Goal: Transaction & Acquisition: Purchase product/service

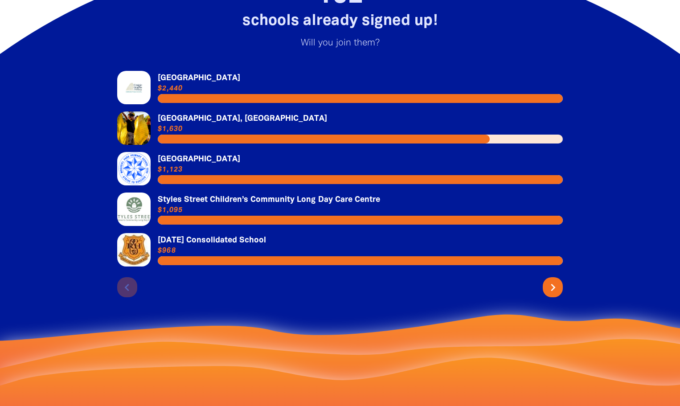
scroll to position [1961, 0]
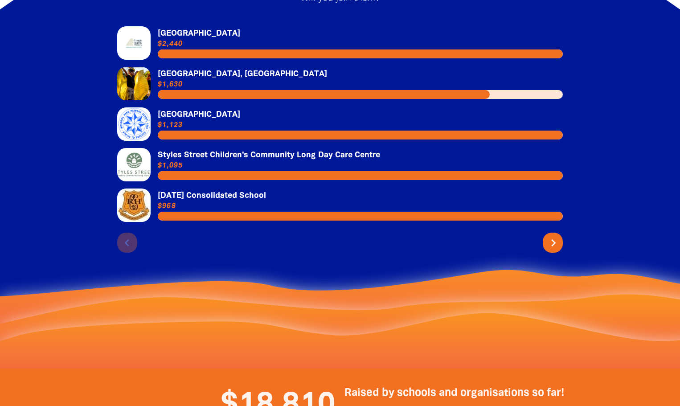
click at [550, 236] on icon "chevron_right" at bounding box center [553, 243] width 14 height 14
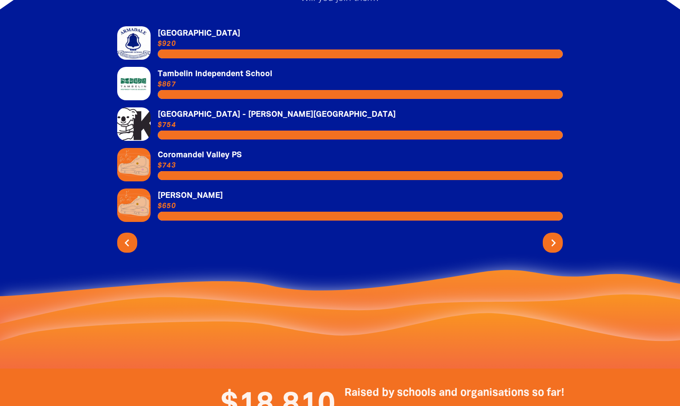
click at [550, 236] on icon "chevron_right" at bounding box center [553, 243] width 14 height 14
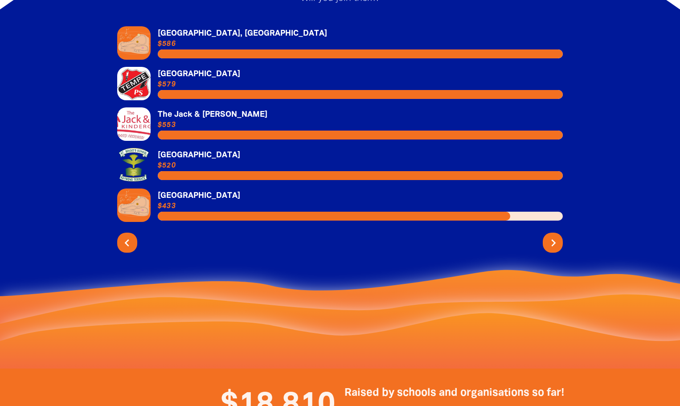
click at [550, 236] on icon "chevron_right" at bounding box center [553, 243] width 14 height 14
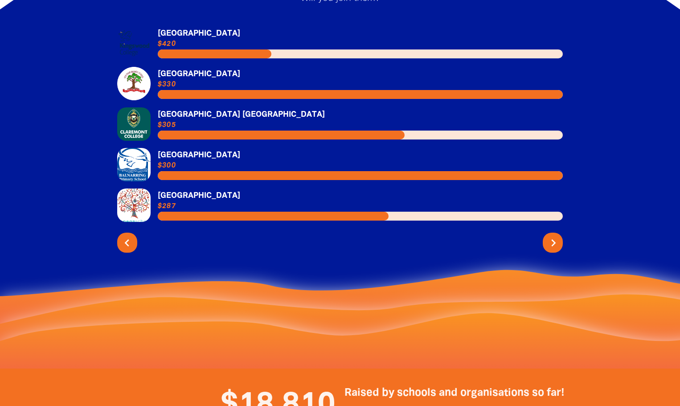
click at [555, 236] on icon "chevron_right" at bounding box center [553, 243] width 14 height 14
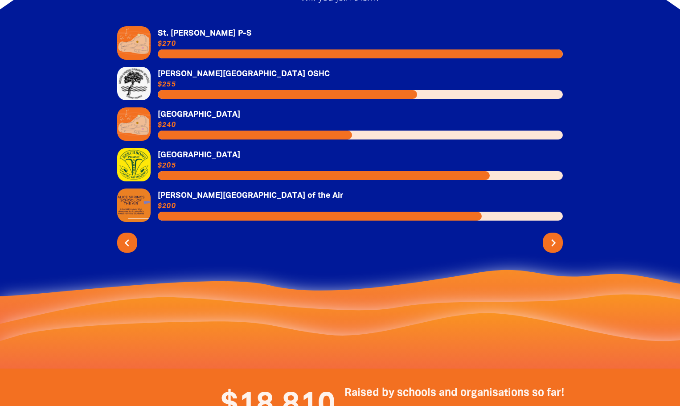
click at [555, 236] on icon "chevron_right" at bounding box center [553, 243] width 14 height 14
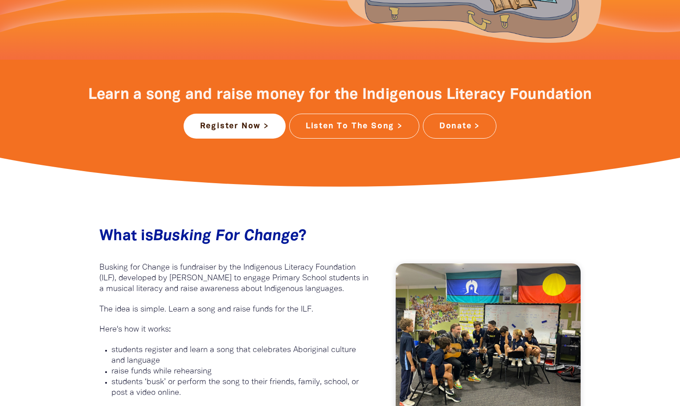
scroll to position [178, 0]
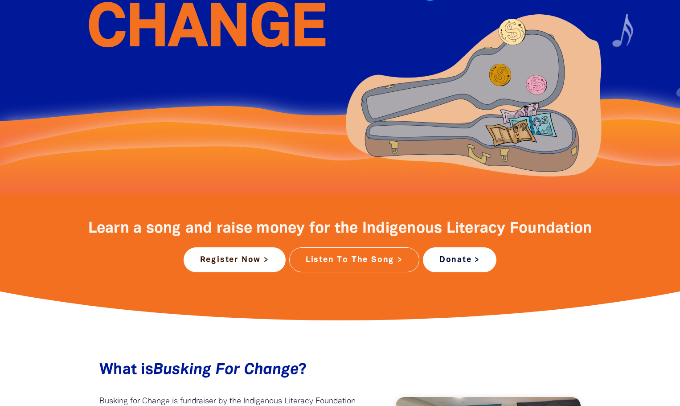
click at [463, 260] on link "Donate >" at bounding box center [460, 259] width 74 height 25
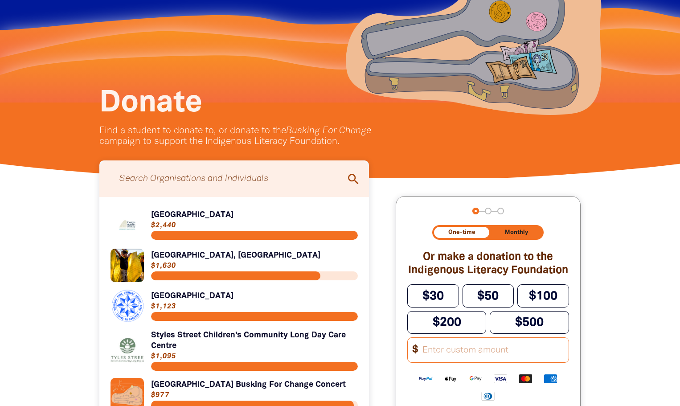
scroll to position [134, 0]
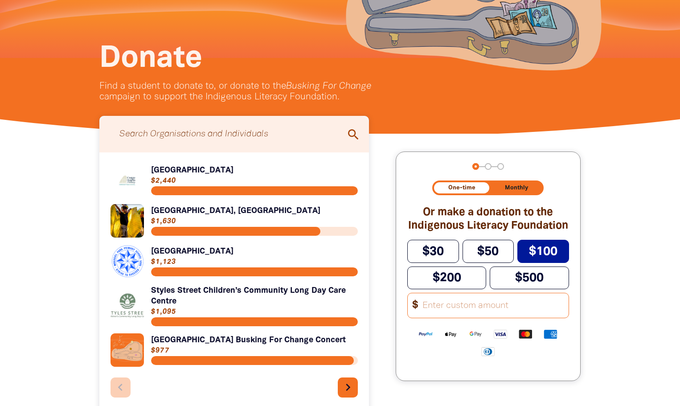
click at [530, 257] on span "$100" at bounding box center [543, 251] width 29 height 11
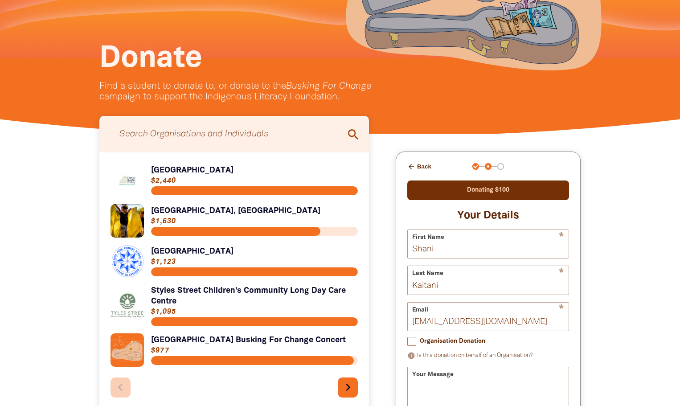
scroll to position [178, 0]
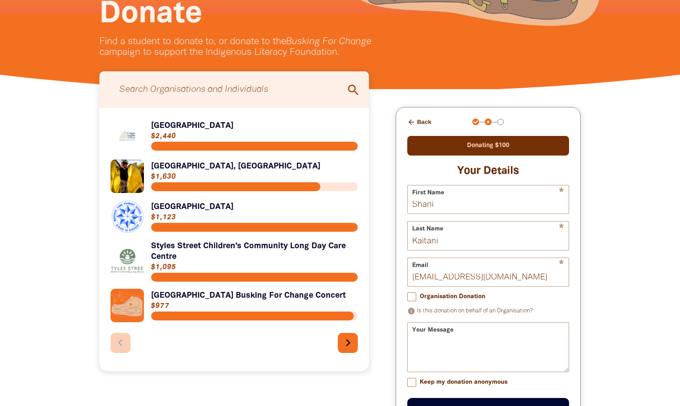
click at [412, 300] on input "Organisation Donation" at bounding box center [411, 296] width 9 height 9
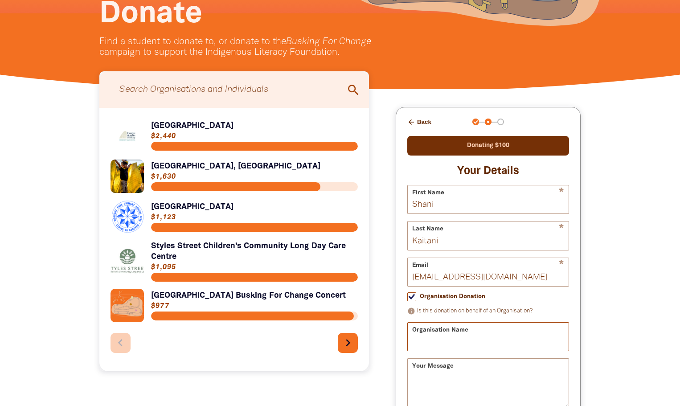
click at [418, 345] on input "Organisation Name" at bounding box center [488, 337] width 161 height 28
click at [411, 299] on input "Organisation Donation" at bounding box center [411, 296] width 9 height 9
checkbox input "false"
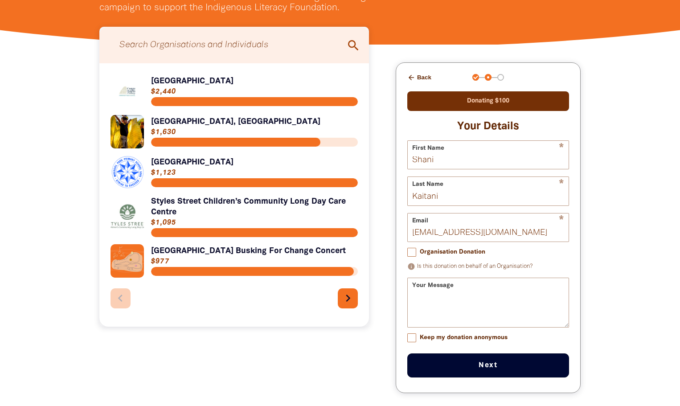
scroll to position [267, 0]
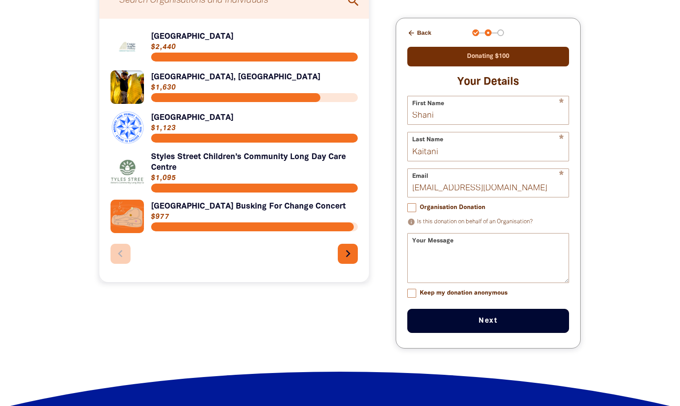
click at [412, 295] on input "Keep my donation anonymous" at bounding box center [411, 293] width 9 height 9
click at [413, 246] on div "Your Message" at bounding box center [488, 258] width 162 height 50
click at [419, 252] on div "Your Message" at bounding box center [488, 258] width 162 height 50
drag, startPoint x: 411, startPoint y: 297, endPoint x: 417, endPoint y: 293, distance: 7.3
click at [411, 297] on input "Keep my donation anonymous" at bounding box center [411, 293] width 9 height 9
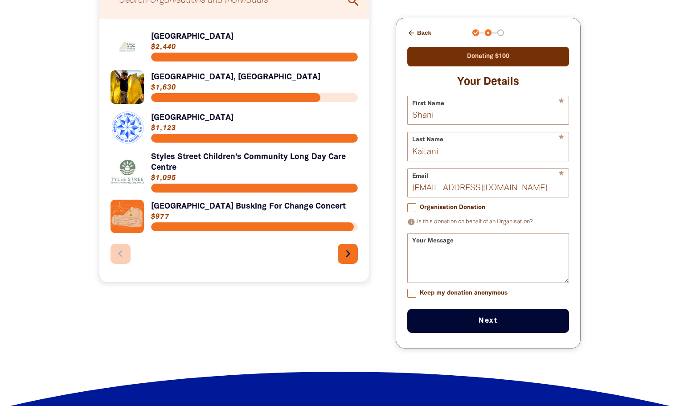
checkbox input "false"
click at [414, 254] on textarea "Your Message" at bounding box center [488, 265] width 161 height 33
click at [478, 257] on textarea "This donation is acollection from" at bounding box center [488, 265] width 161 height 33
click at [544, 258] on textarea "This donation is a collection from" at bounding box center [488, 265] width 161 height 33
click at [553, 258] on textarea "This donation is a collection from the community and the Brunswick Junction par…" at bounding box center [488, 265] width 161 height 33
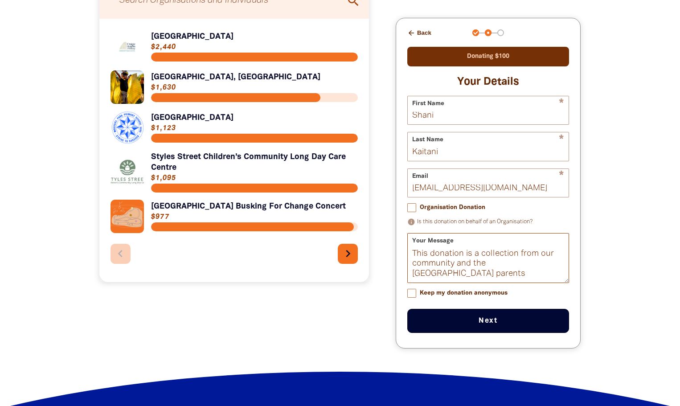
scroll to position [312, 0]
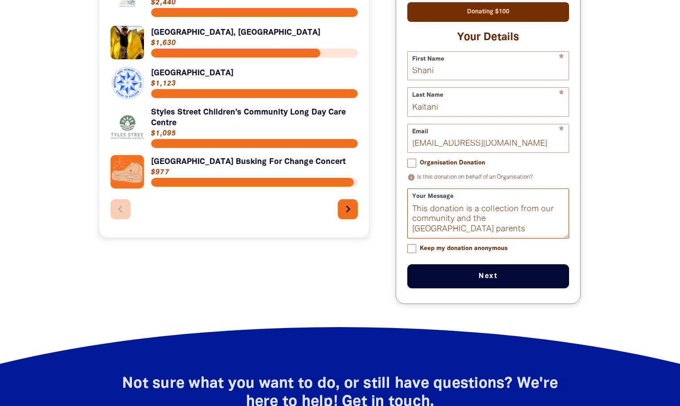
type textarea "This donation is a collection from our community and the [GEOGRAPHIC_DATA] pare…"
click at [489, 279] on button "Next chevron_right" at bounding box center [488, 276] width 162 height 24
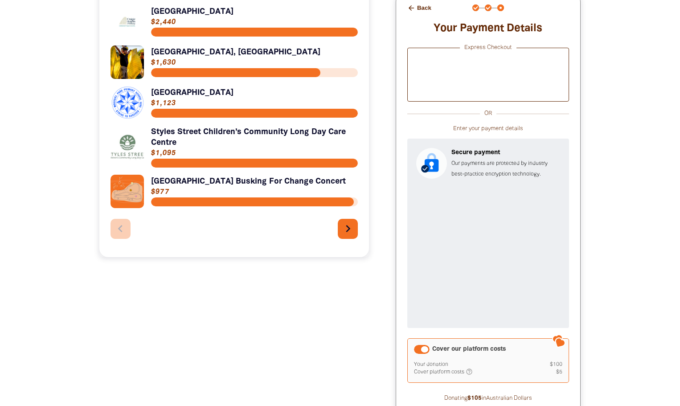
scroll to position [337, 0]
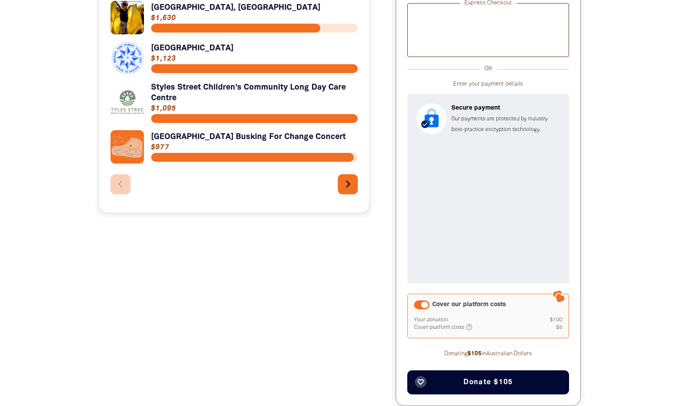
click at [425, 303] on div "Cover our platform costs" at bounding box center [422, 304] width 16 height 9
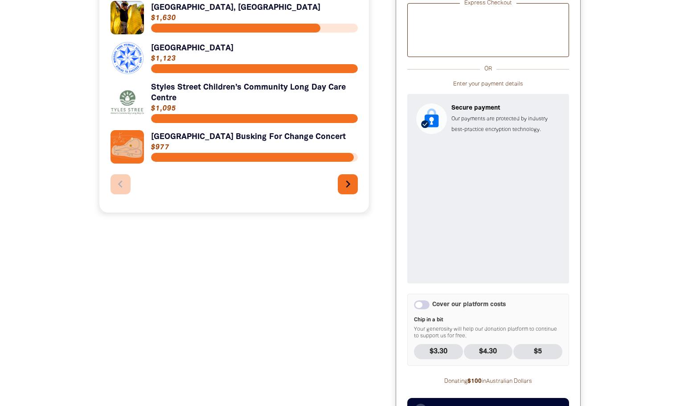
scroll to position [381, 0]
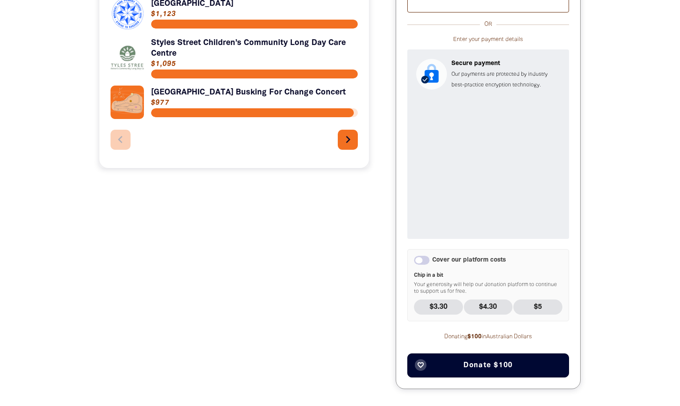
click at [463, 365] on span "Donate $100" at bounding box center [487, 365] width 49 height 7
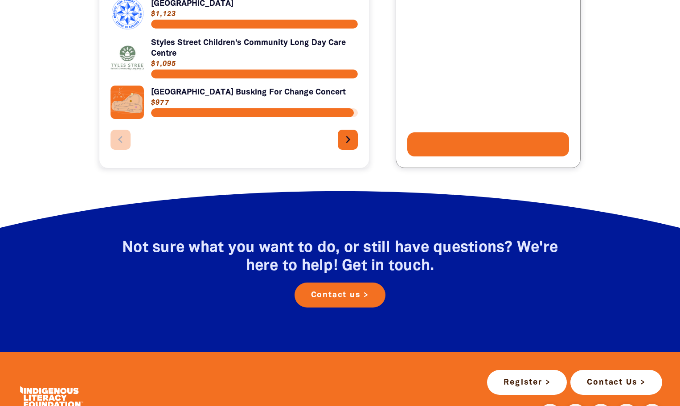
scroll to position [273, 0]
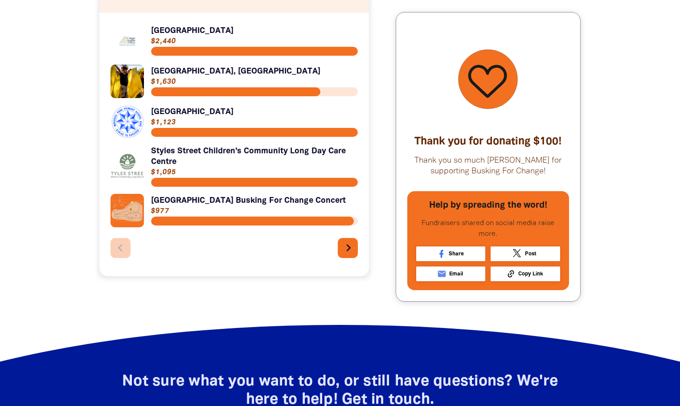
click at [349, 255] on icon "chevron_right" at bounding box center [348, 248] width 14 height 14
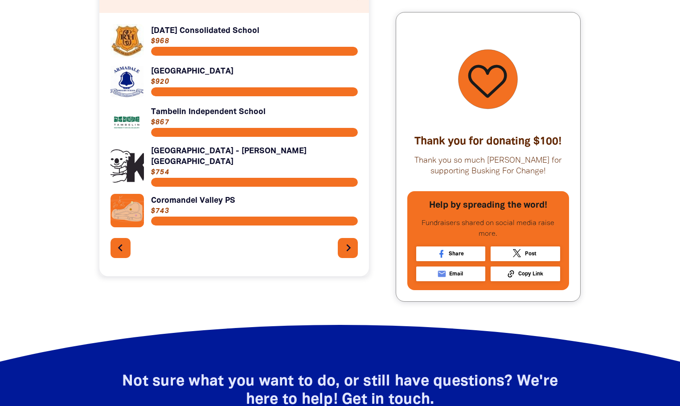
click at [347, 246] on icon "chevron_right" at bounding box center [348, 248] width 14 height 14
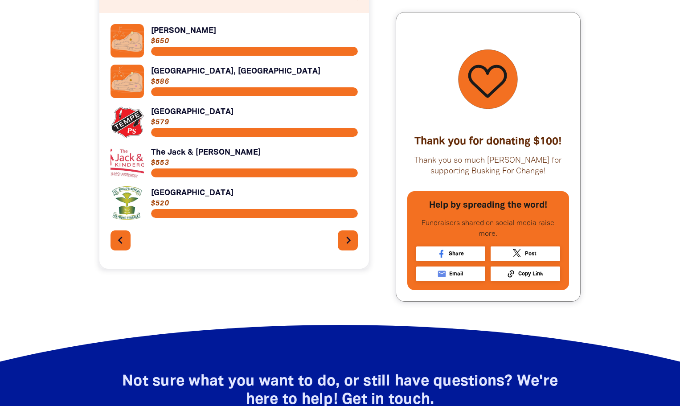
click at [347, 246] on icon "chevron_right" at bounding box center [348, 240] width 14 height 14
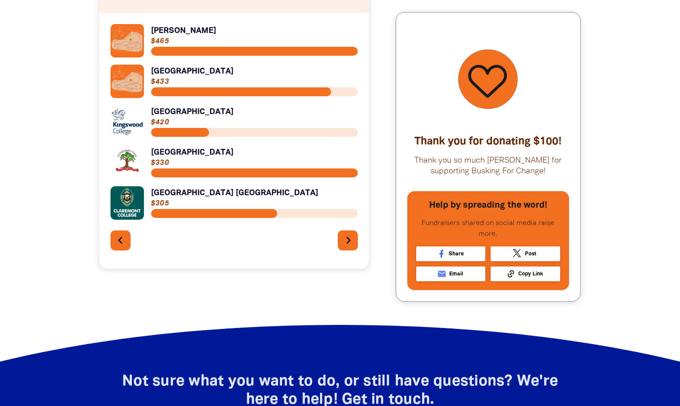
click at [347, 246] on icon "chevron_right" at bounding box center [348, 240] width 14 height 14
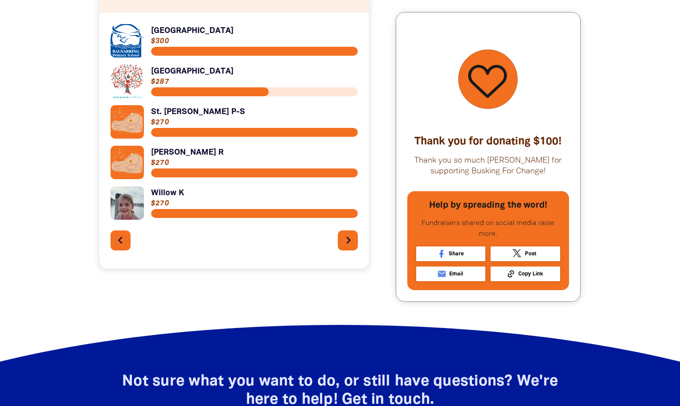
click at [347, 246] on icon "chevron_right" at bounding box center [348, 240] width 14 height 14
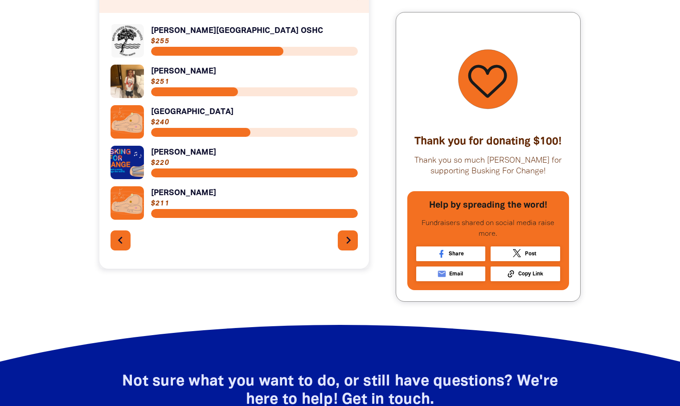
click at [347, 245] on icon "chevron_right" at bounding box center [348, 240] width 14 height 14
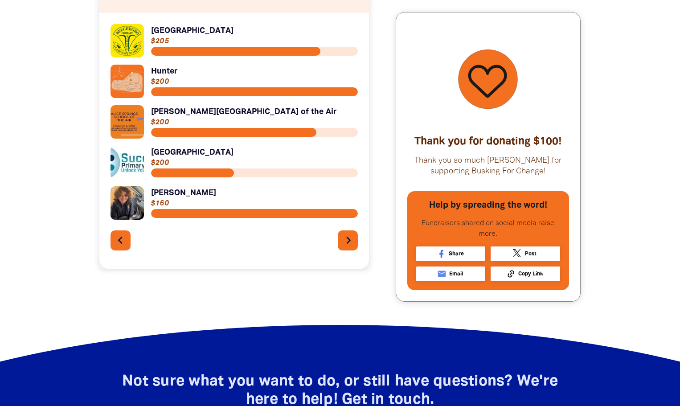
click at [347, 244] on icon "chevron_right" at bounding box center [348, 240] width 14 height 14
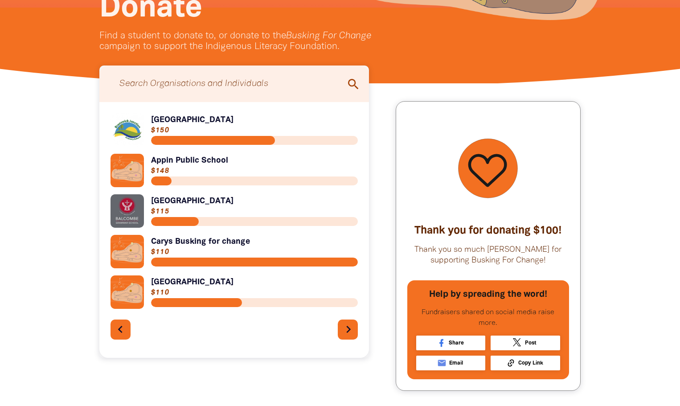
scroll to position [139, 0]
